Goal: Information Seeking & Learning: Learn about a topic

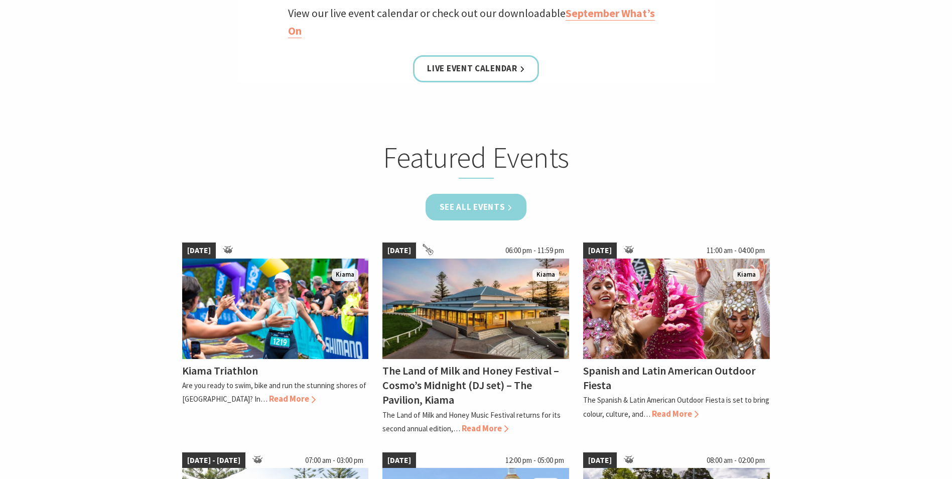
scroll to position [552, 0]
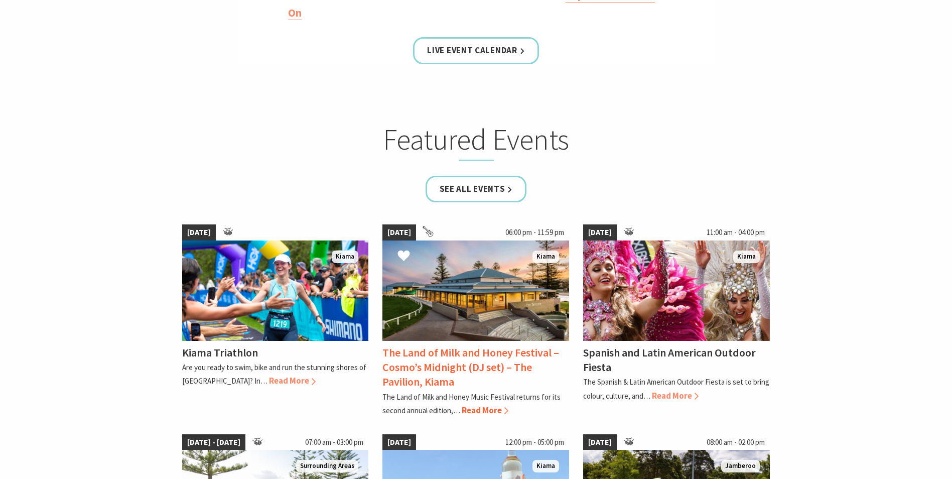
click at [499, 411] on span "Read More" at bounding box center [485, 409] width 47 height 11
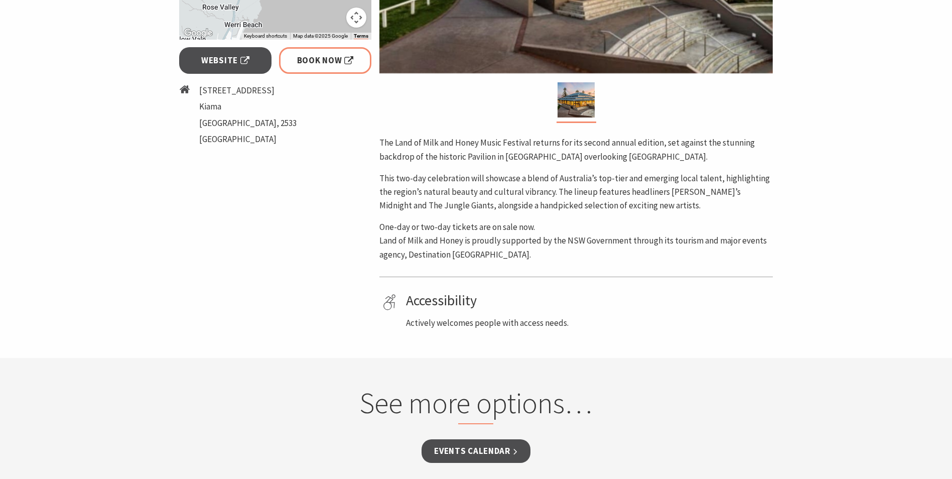
scroll to position [452, 0]
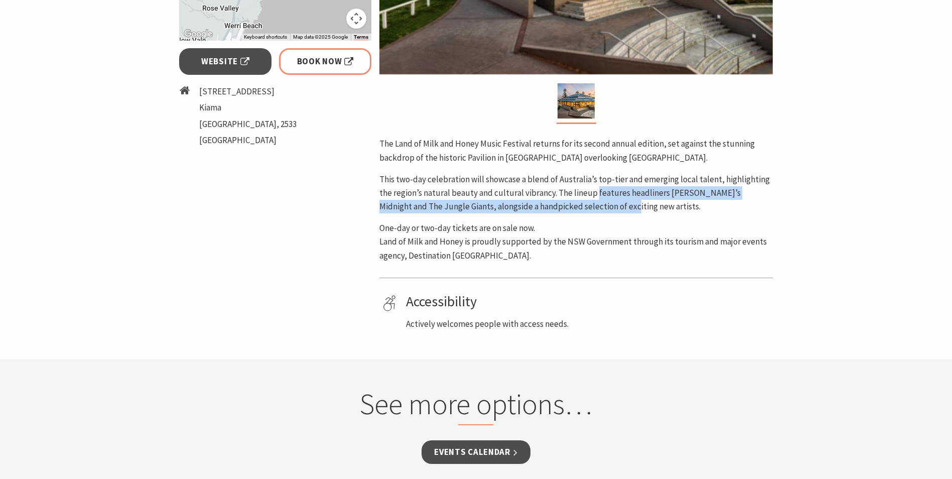
drag, startPoint x: 595, startPoint y: 197, endPoint x: 600, endPoint y: 203, distance: 8.5
click at [600, 203] on p "This two-day celebration will showcase a blend of Australia’s top-tier and emer…" at bounding box center [575, 193] width 393 height 41
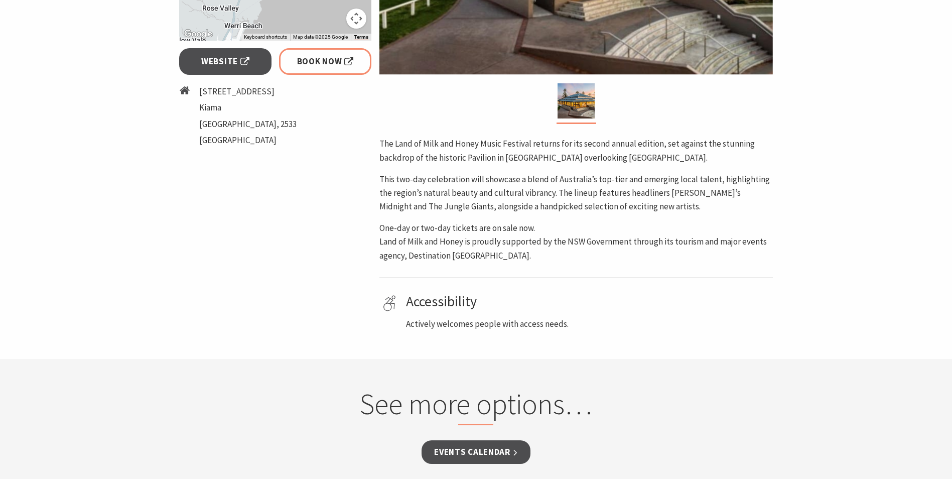
drag, startPoint x: 600, startPoint y: 203, endPoint x: 601, endPoint y: 215, distance: 12.1
click at [601, 215] on div "The Land of Milk and Honey Music Festival returns for its second annual edition…" at bounding box center [575, 199] width 393 height 125
drag, startPoint x: 601, startPoint y: 215, endPoint x: 598, endPoint y: 207, distance: 8.6
click at [598, 207] on div "The Land of Milk and Honey Music Festival returns for its second annual edition…" at bounding box center [575, 199] width 393 height 125
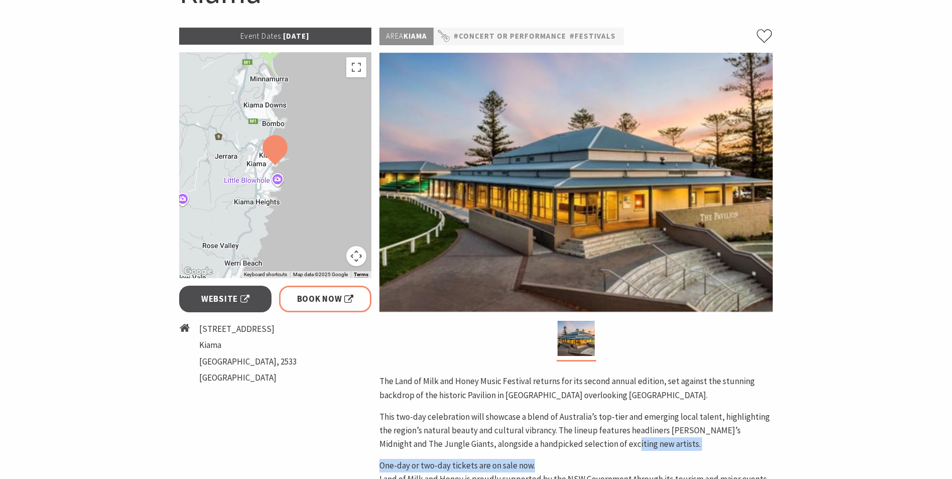
scroll to position [201, 0]
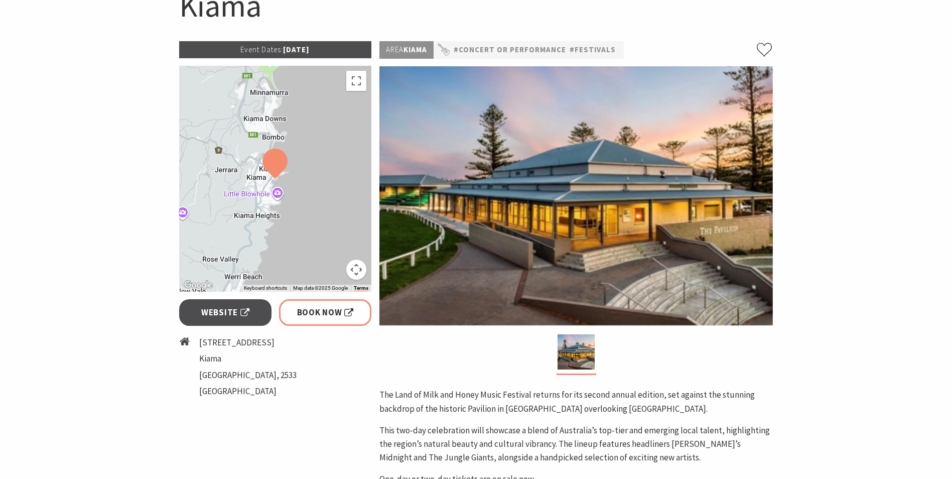
click at [432, 400] on p "The Land of Milk and Honey Music Festival returns for its second annual edition…" at bounding box center [575, 401] width 393 height 27
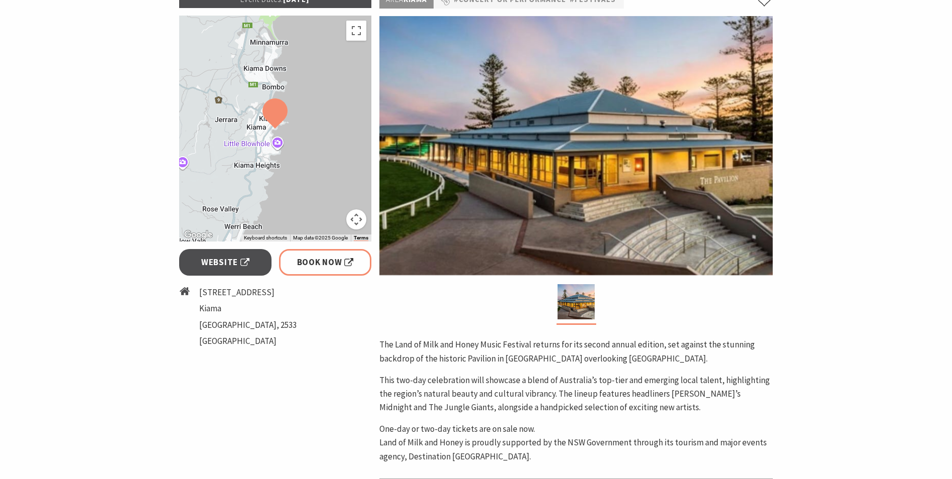
scroll to position [301, 0]
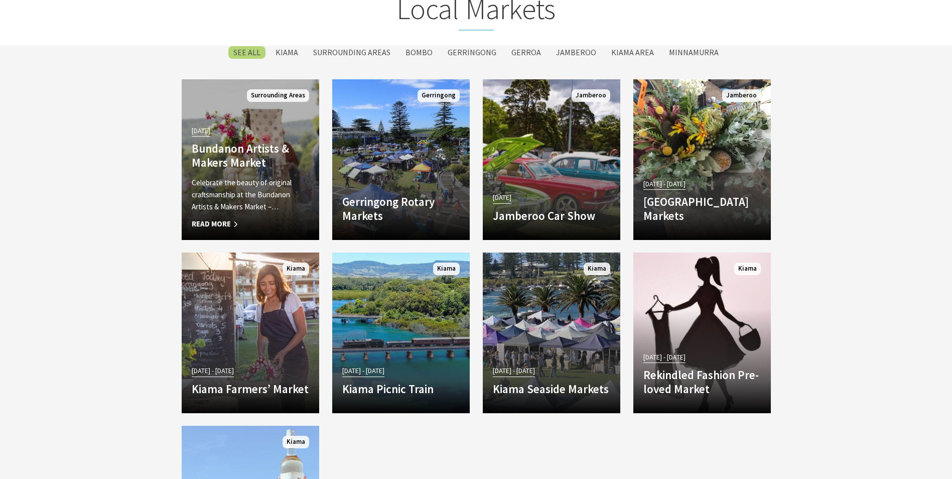
scroll to position [1805, 0]
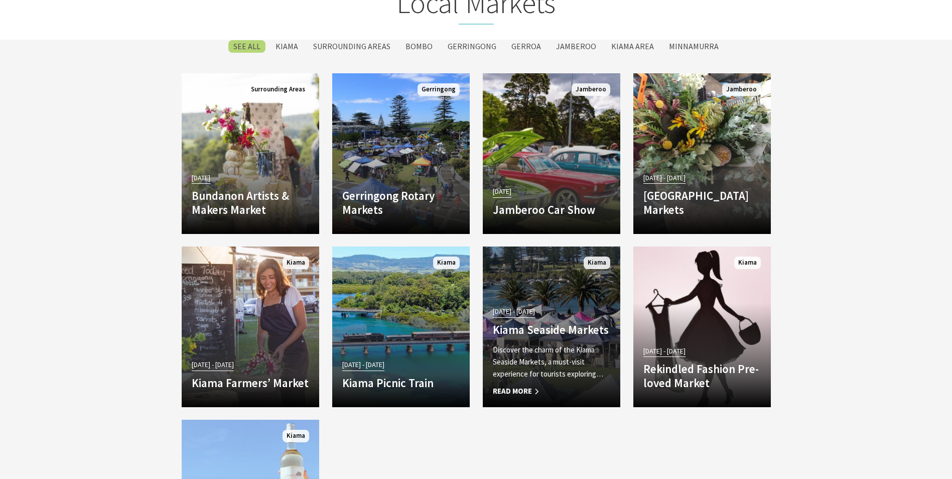
click at [530, 390] on span "Read More" at bounding box center [551, 391] width 117 height 12
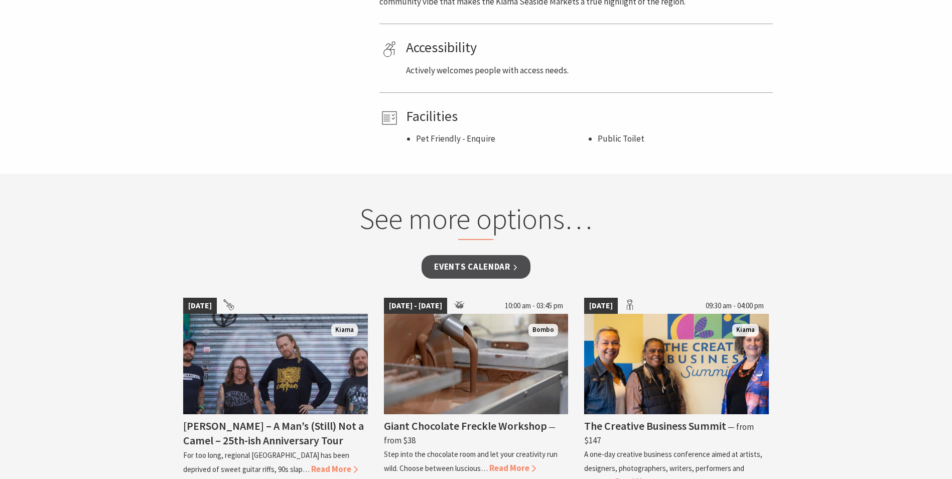
scroll to position [652, 0]
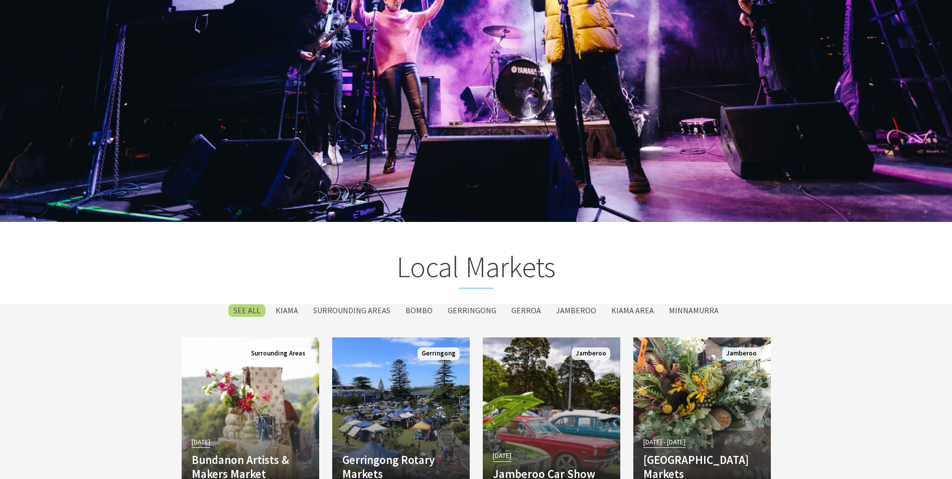
scroll to position [1505, 0]
